Goal: Find specific page/section: Find specific page/section

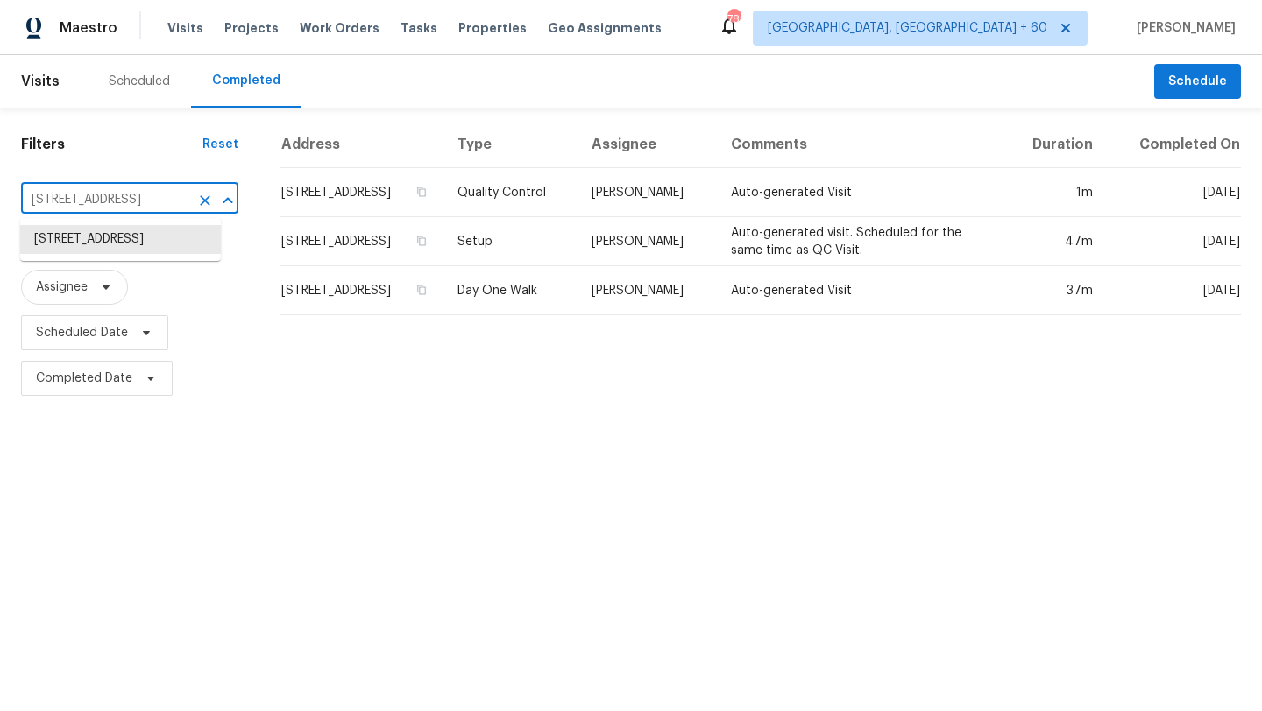
click at [170, 193] on input "[STREET_ADDRESS]" at bounding box center [105, 200] width 168 height 27
click at [196, 194] on icon "Clear" at bounding box center [205, 201] width 18 height 18
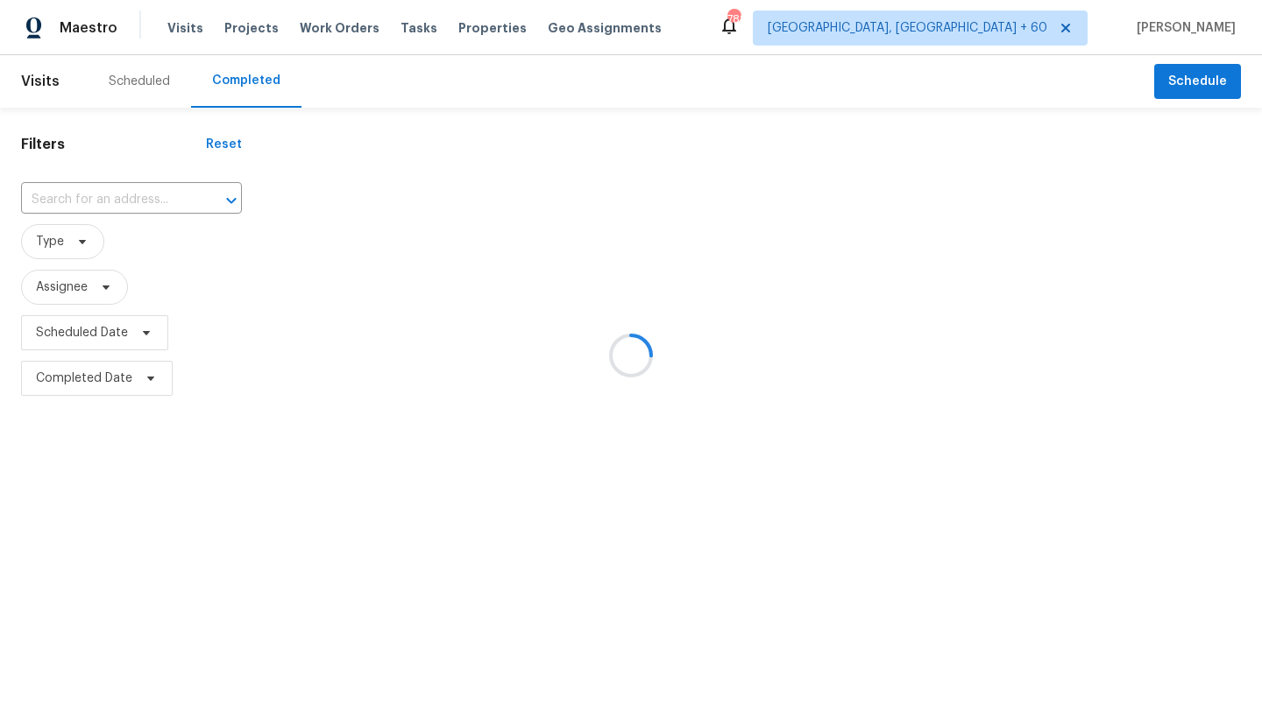
click at [148, 203] on div at bounding box center [631, 355] width 1262 height 711
click at [144, 188] on div at bounding box center [631, 355] width 1262 height 711
click at [147, 207] on div at bounding box center [631, 355] width 1262 height 711
click at [150, 213] on div at bounding box center [631, 355] width 1262 height 711
click at [137, 204] on div at bounding box center [631, 355] width 1262 height 711
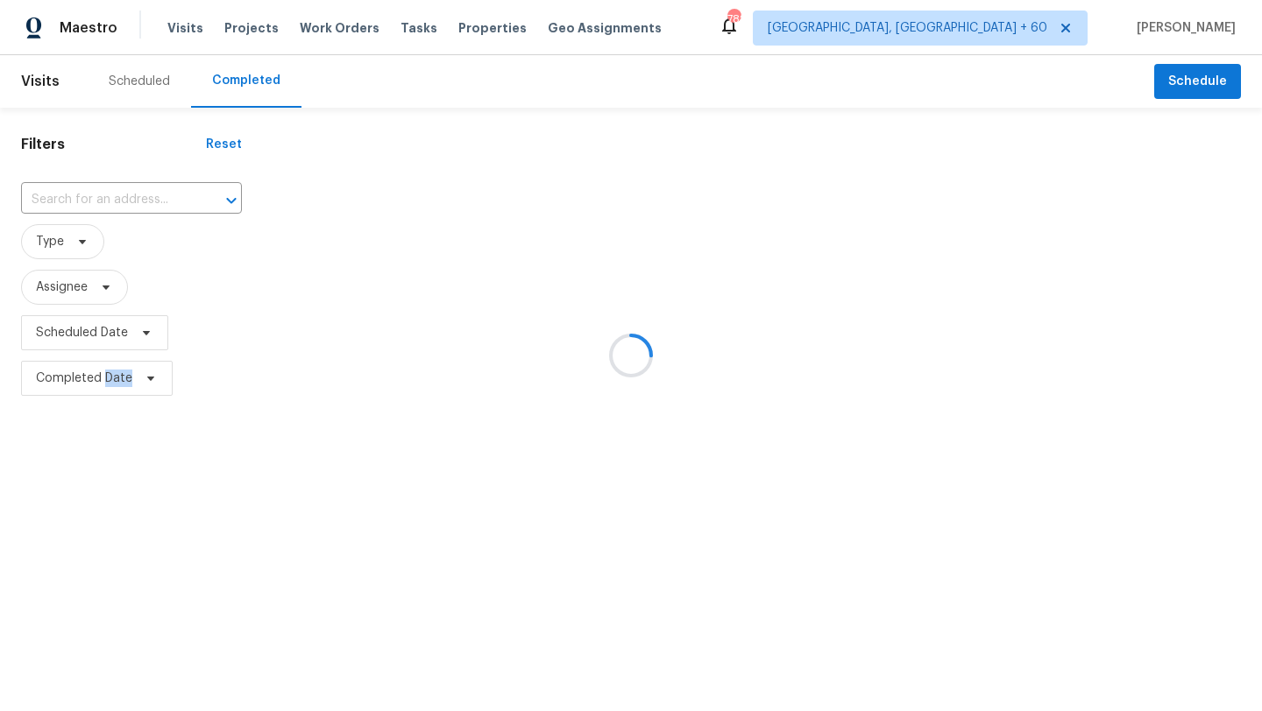
click at [137, 204] on div at bounding box center [631, 355] width 1262 height 711
click at [131, 189] on div at bounding box center [631, 355] width 1262 height 711
click at [131, 194] on div at bounding box center [631, 355] width 1262 height 711
click at [335, 555] on div at bounding box center [631, 355] width 1262 height 711
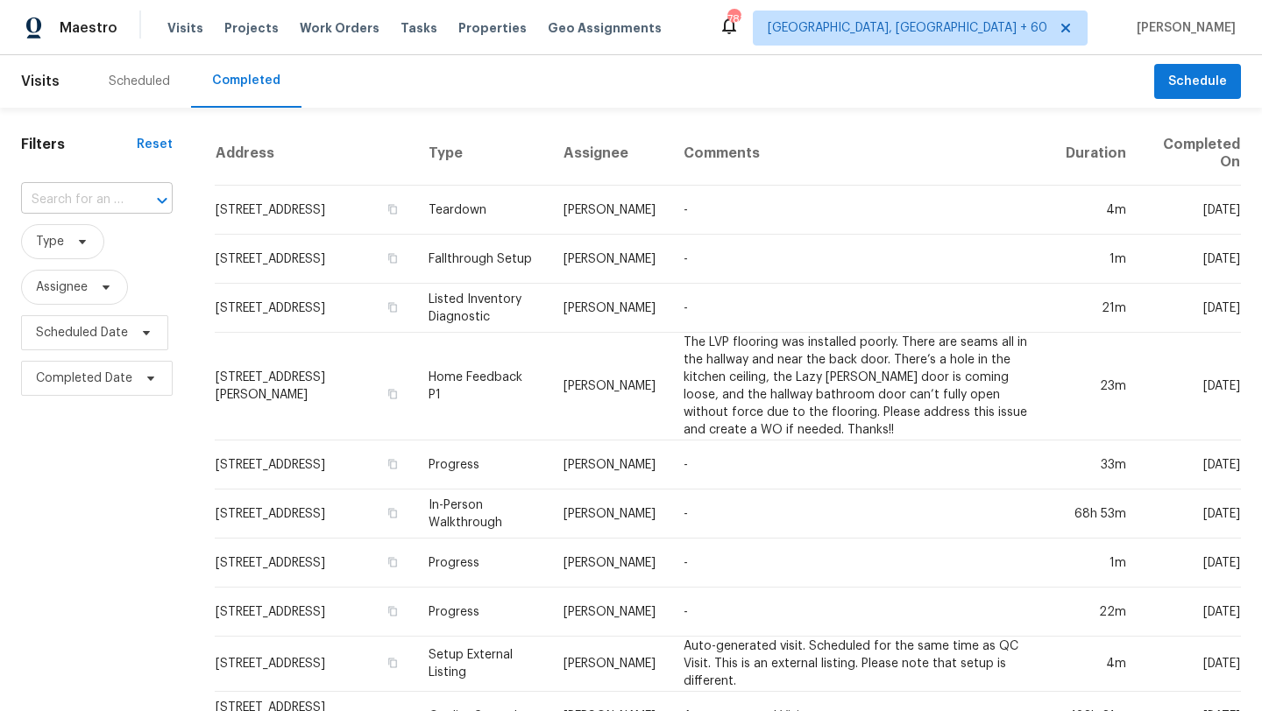
click at [88, 193] on input "text" at bounding box center [72, 200] width 103 height 27
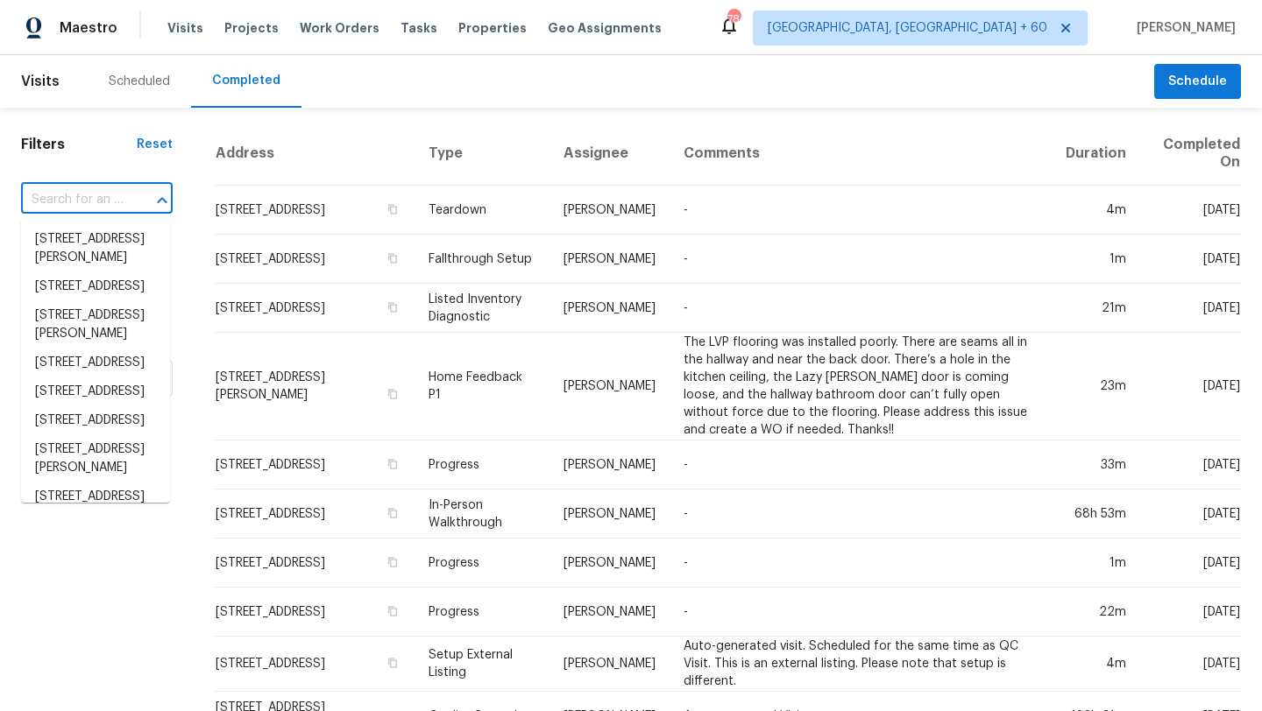
paste input "[STREET_ADDRESS][PERSON_NAME]"
type input "[STREET_ADDRESS][PERSON_NAME]"
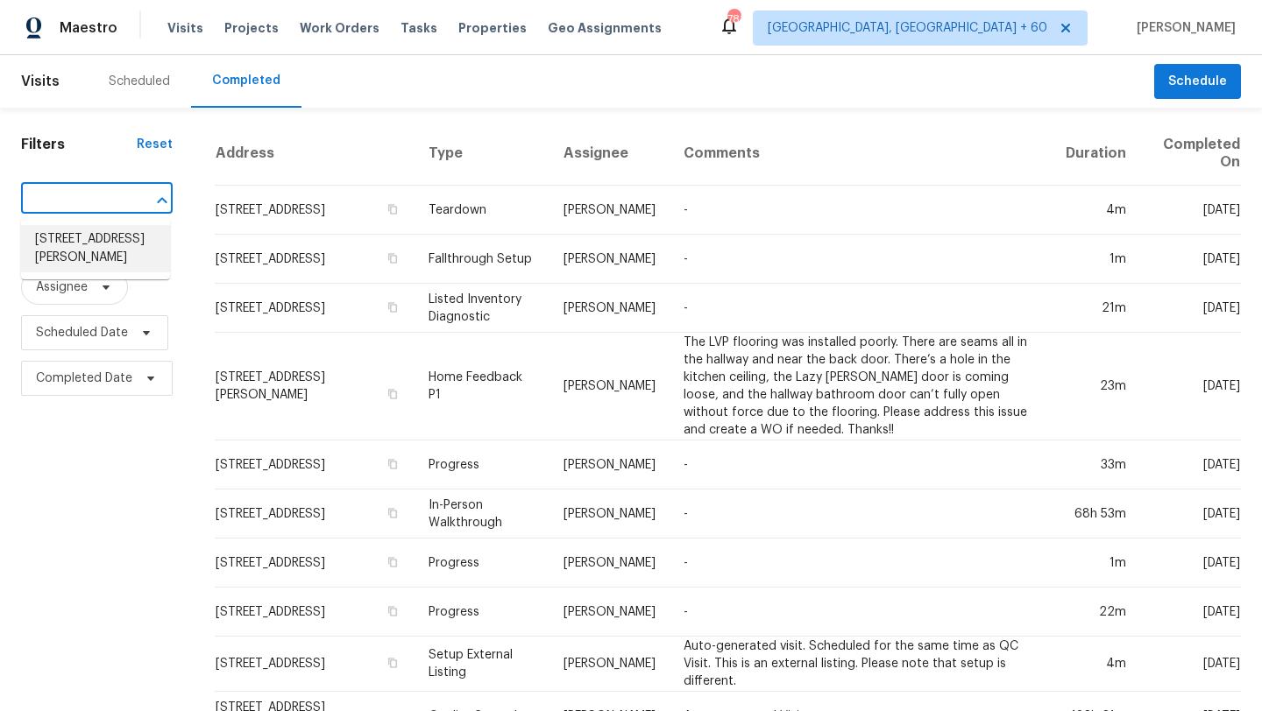
click at [93, 225] on li "[STREET_ADDRESS][PERSON_NAME]" at bounding box center [95, 248] width 149 height 47
